Goal: Task Accomplishment & Management: Manage account settings

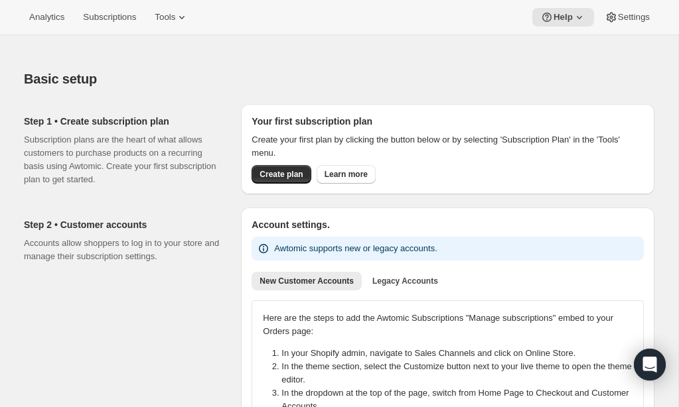
click at [623, 29] on div "Analytics Subscriptions Tools Help Settings" at bounding box center [339, 17] width 679 height 35
click at [640, 17] on span "Settings" at bounding box center [634, 17] width 32 height 11
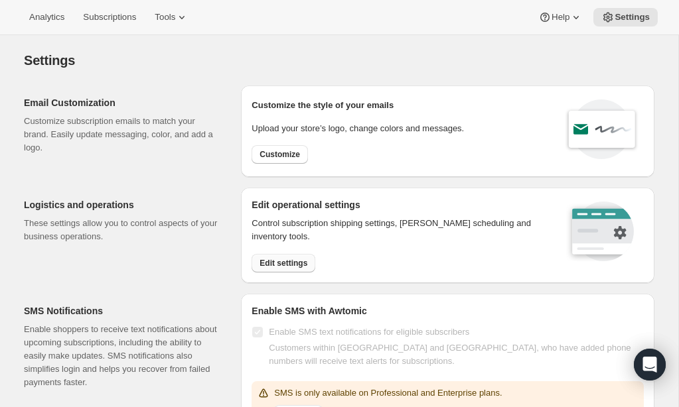
click at [299, 256] on button "Edit settings" at bounding box center [283, 263] width 64 height 19
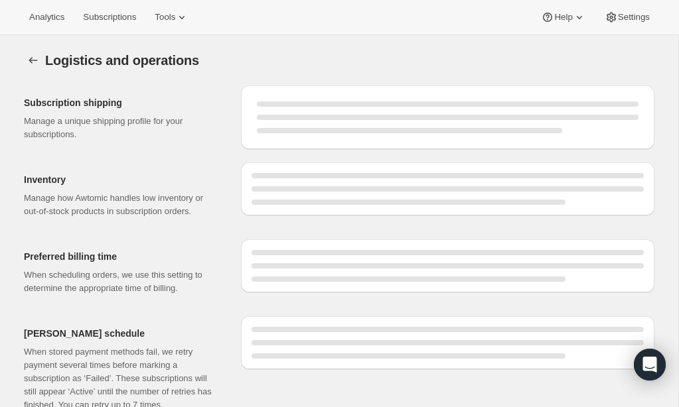
select select "DAY"
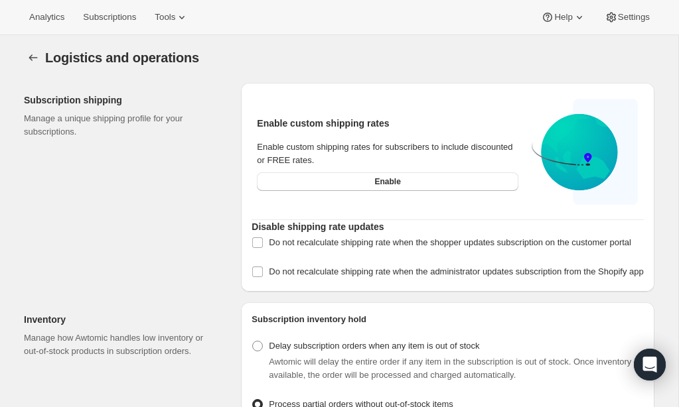
scroll to position [1, 0]
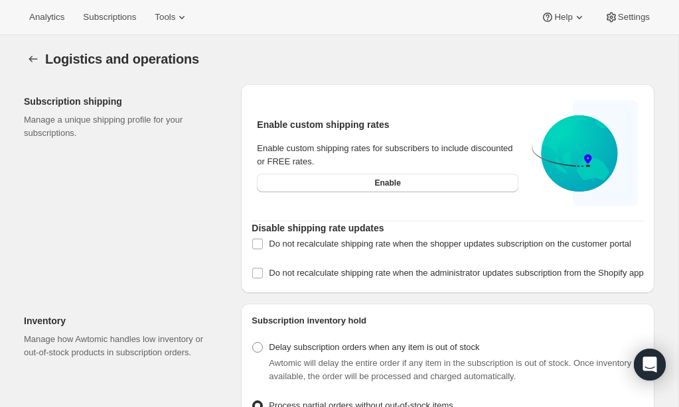
click at [555, 140] on icon at bounding box center [574, 144] width 72 height 72
click at [457, 139] on div "Enable custom shipping rates for subscribers to include discounted or FREE rate…" at bounding box center [387, 167] width 272 height 61
click at [383, 184] on span "Enable" at bounding box center [387, 183] width 26 height 11
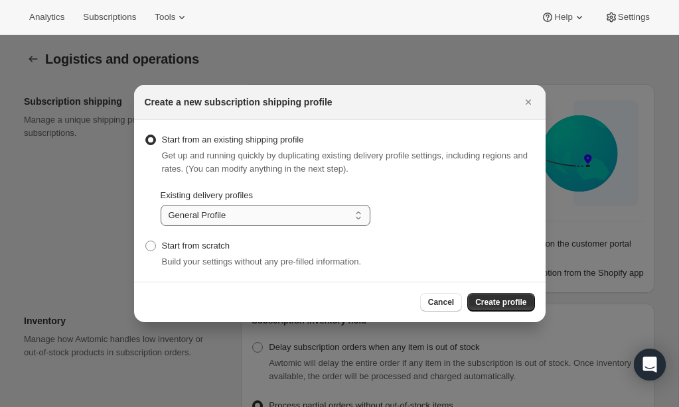
click at [354, 216] on select "General Profile New" at bounding box center [266, 215] width 210 height 21
click at [338, 216] on select "General Profile New" at bounding box center [266, 215] width 210 height 21
select select "gid://shopify/DeliveryProfile/128843251988"
click at [161, 205] on select "General Profile New" at bounding box center [266, 215] width 210 height 21
click at [435, 312] on div "Cancel Create profile" at bounding box center [339, 302] width 411 height 40
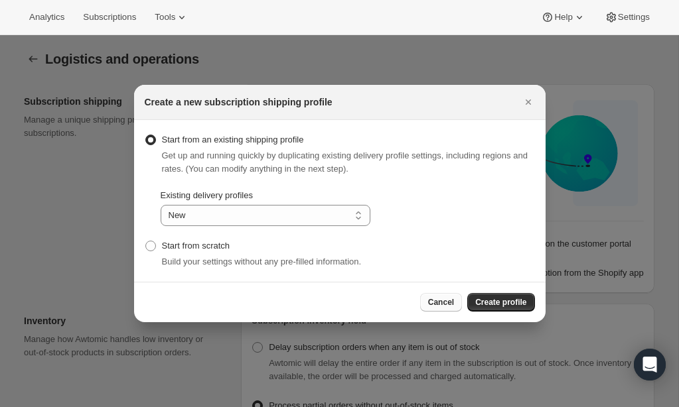
click at [439, 305] on span "Cancel" at bounding box center [441, 302] width 26 height 11
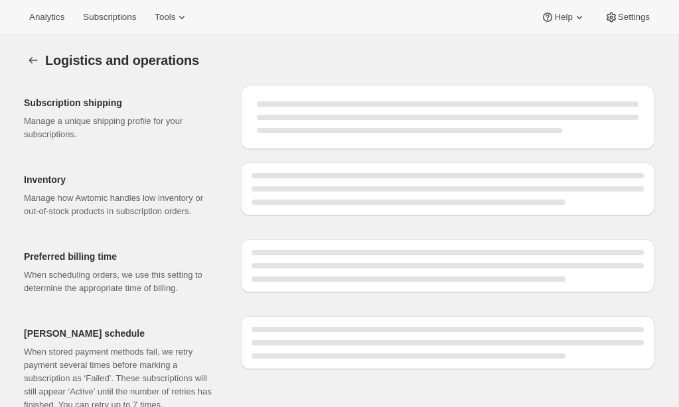
select select "DAY"
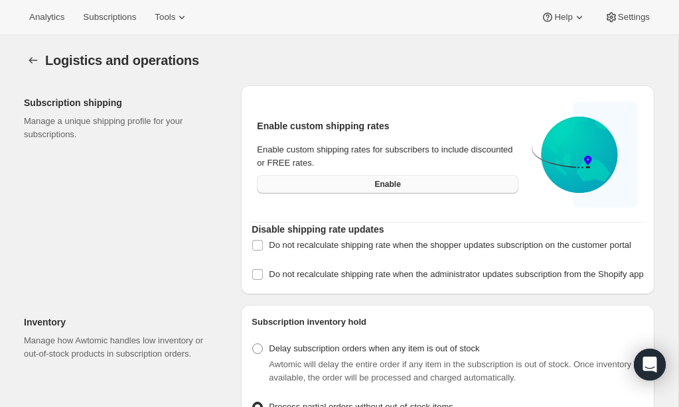
click at [353, 182] on button "Enable" at bounding box center [387, 184] width 261 height 19
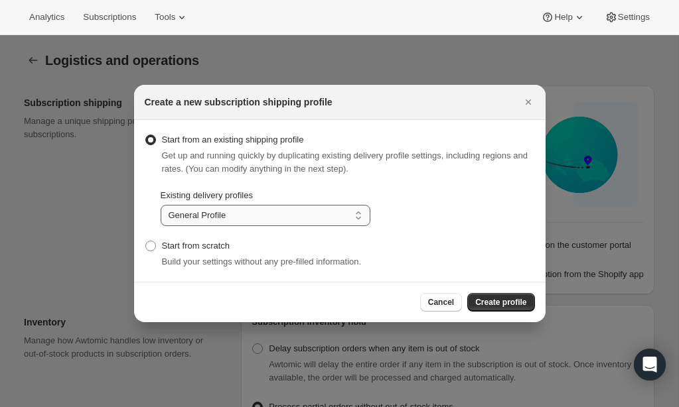
click at [267, 215] on select "General Profile New" at bounding box center [266, 215] width 210 height 21
select select "gid://shopify/DeliveryProfile/128843251988"
click at [161, 205] on select "General Profile New" at bounding box center [266, 215] width 210 height 21
click at [510, 303] on span "Create profile" at bounding box center [500, 302] width 51 height 11
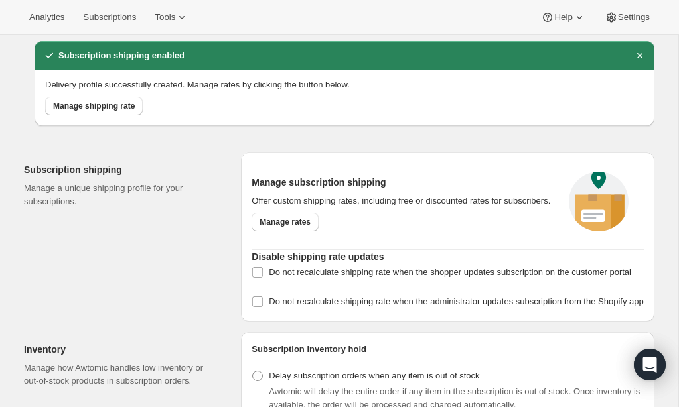
scroll to position [131, 0]
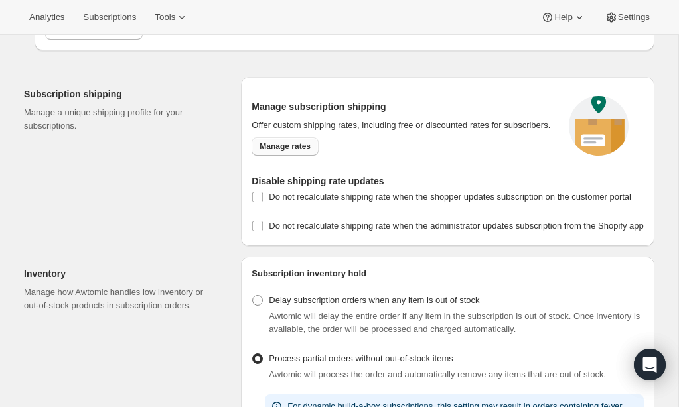
click at [305, 152] on span "Manage rates" at bounding box center [284, 146] width 51 height 11
click at [307, 152] on span "Manage rates" at bounding box center [284, 146] width 51 height 11
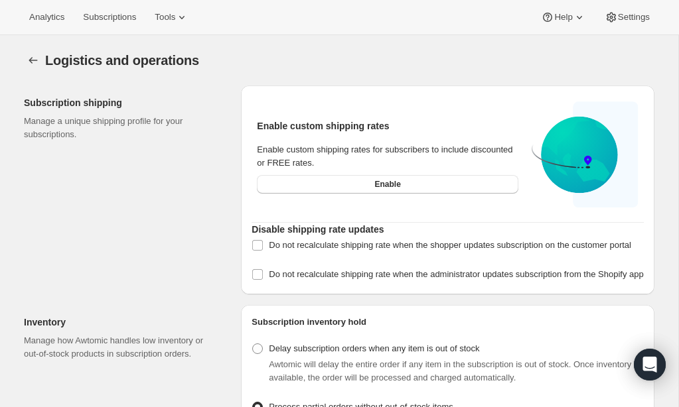
select select "DAY"
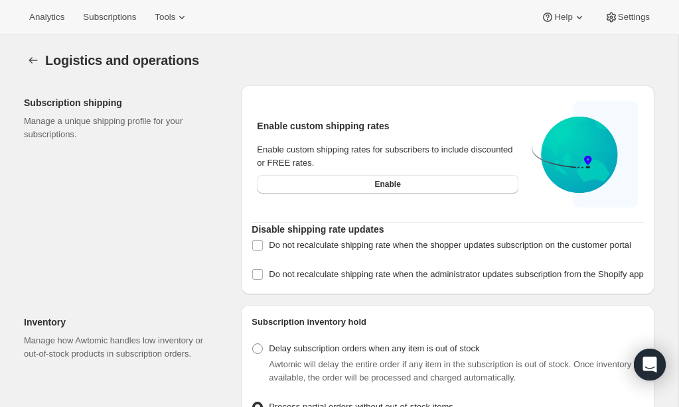
scroll to position [39, 0]
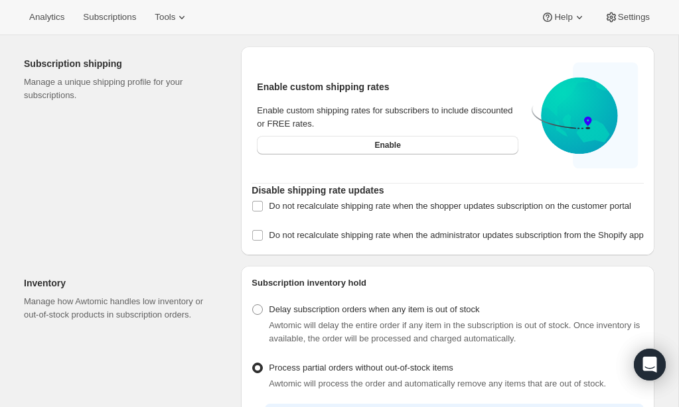
click at [128, 28] on div "Analytics Subscriptions Tools Help Settings" at bounding box center [339, 17] width 679 height 35
click at [128, 19] on span "Subscriptions" at bounding box center [109, 17] width 53 height 11
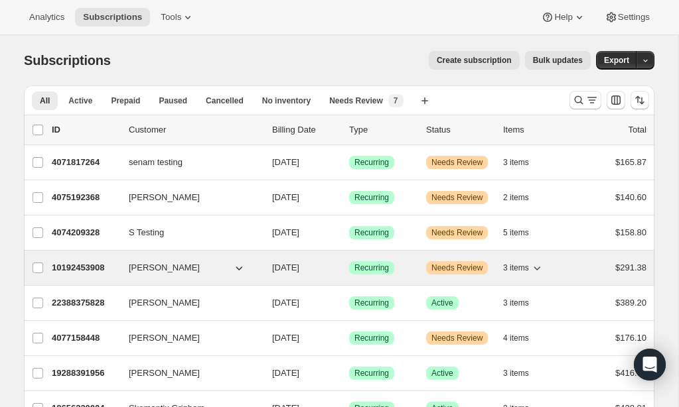
click at [93, 273] on p "10192453908" at bounding box center [85, 267] width 66 height 13
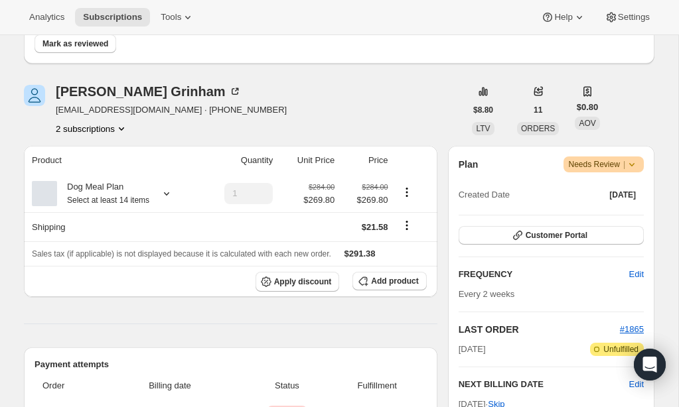
scroll to position [129, 0]
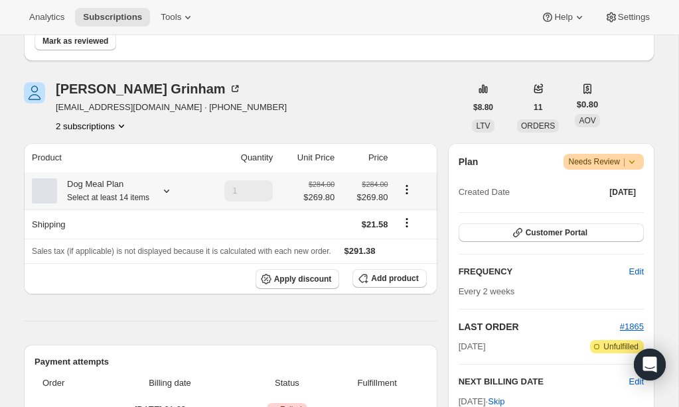
click at [173, 194] on icon at bounding box center [166, 190] width 13 height 13
